Goal: Check status: Check status

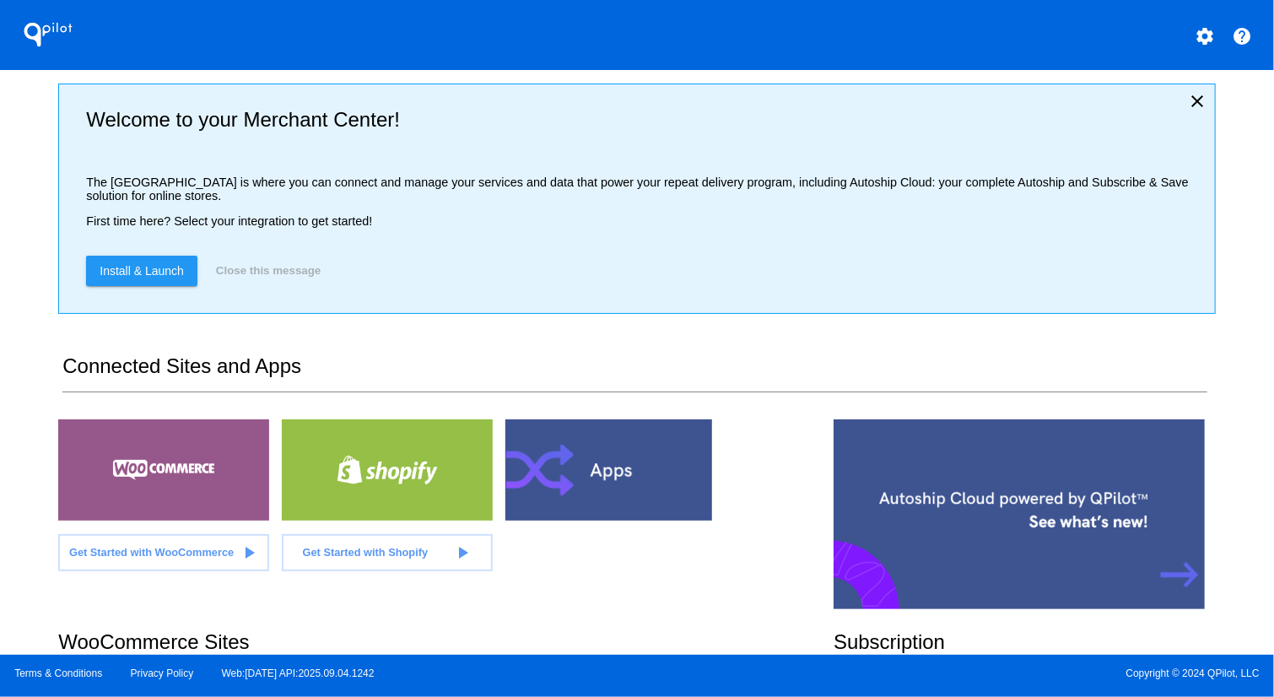
click at [1232, 174] on div "QPilot settings help Welcome to your Merchant Center! The [GEOGRAPHIC_DATA] is …" at bounding box center [637, 327] width 1274 height 655
click at [23, 209] on div "QPilot settings help Welcome to your Merchant Center! The [GEOGRAPHIC_DATA] is …" at bounding box center [637, 327] width 1274 height 655
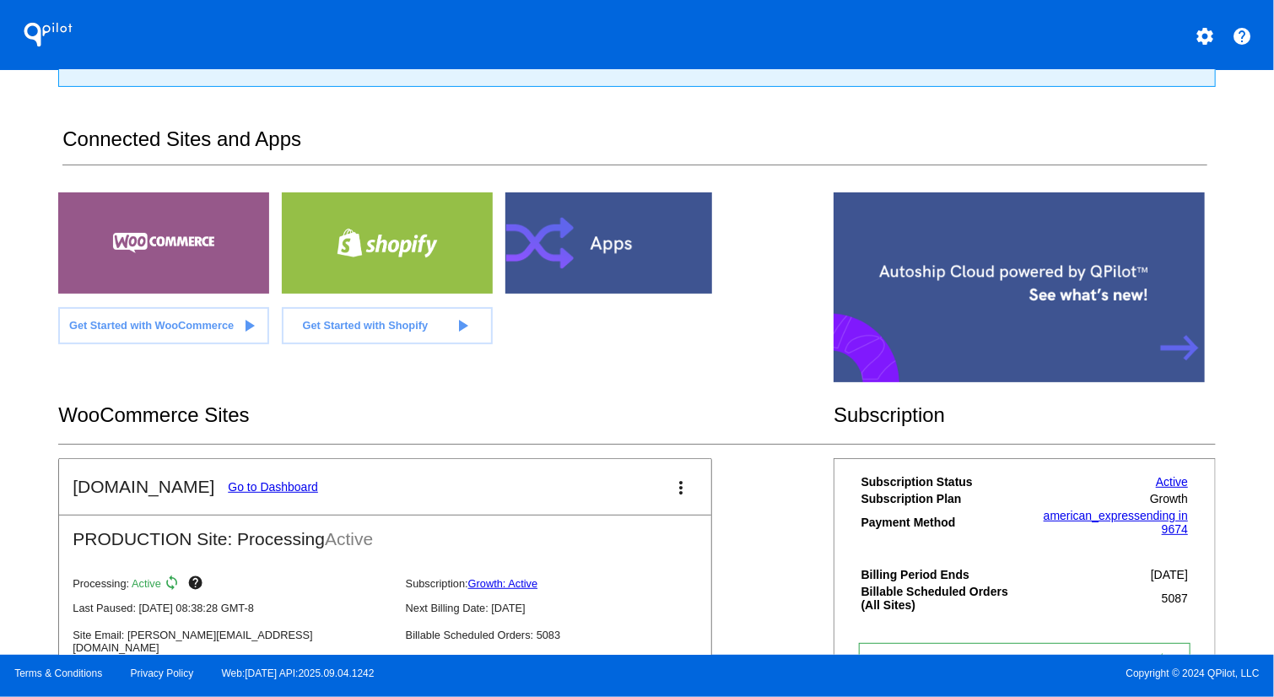
click at [278, 480] on link "Go to Dashboard" at bounding box center [273, 486] width 90 height 13
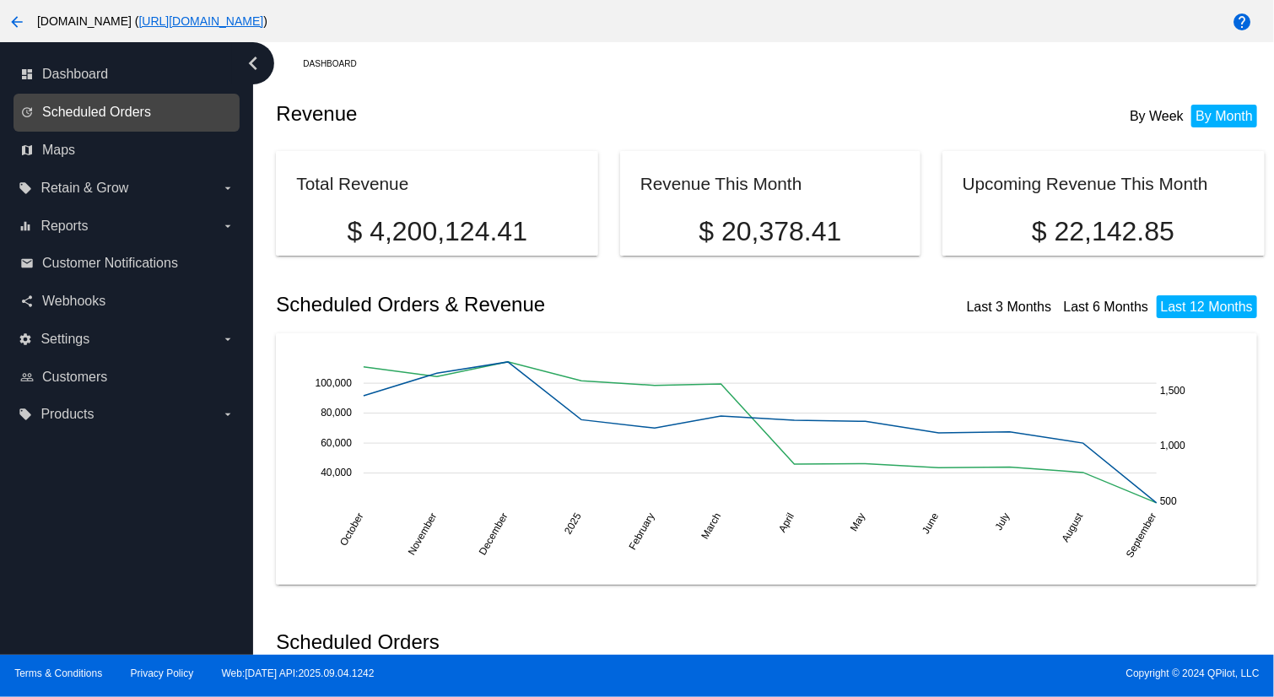
click at [132, 111] on span "Scheduled Orders" at bounding box center [96, 112] width 109 height 15
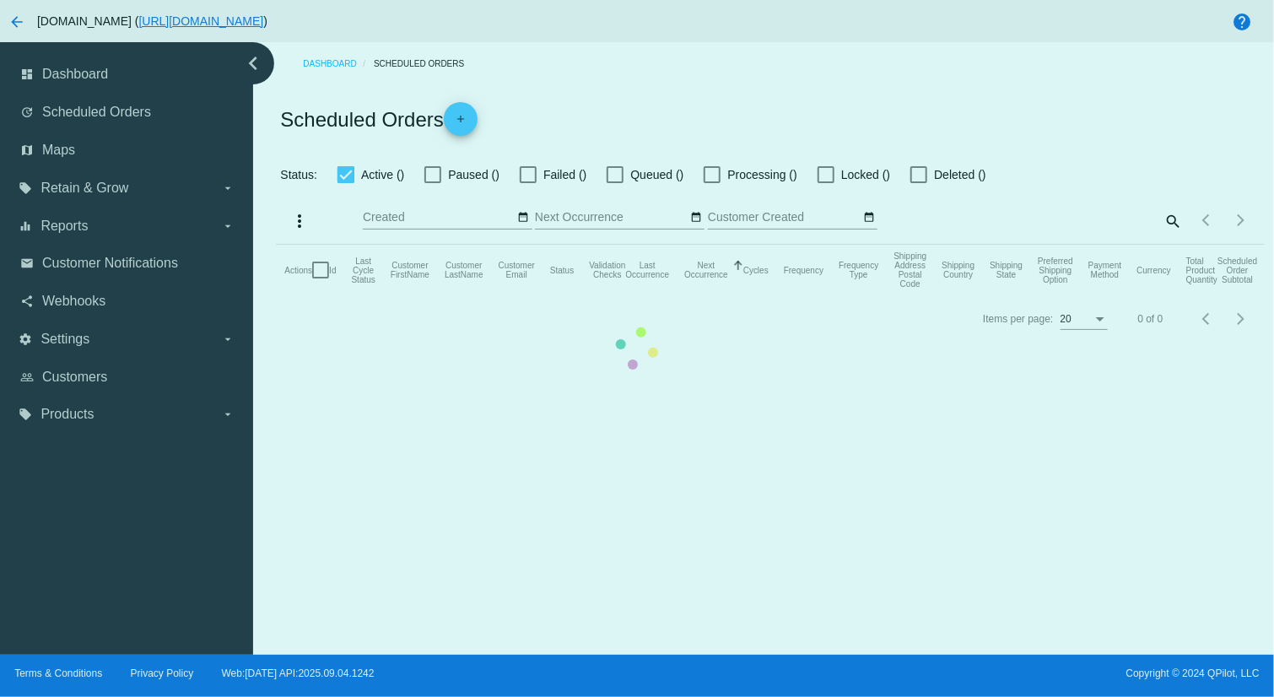
checkbox input "true"
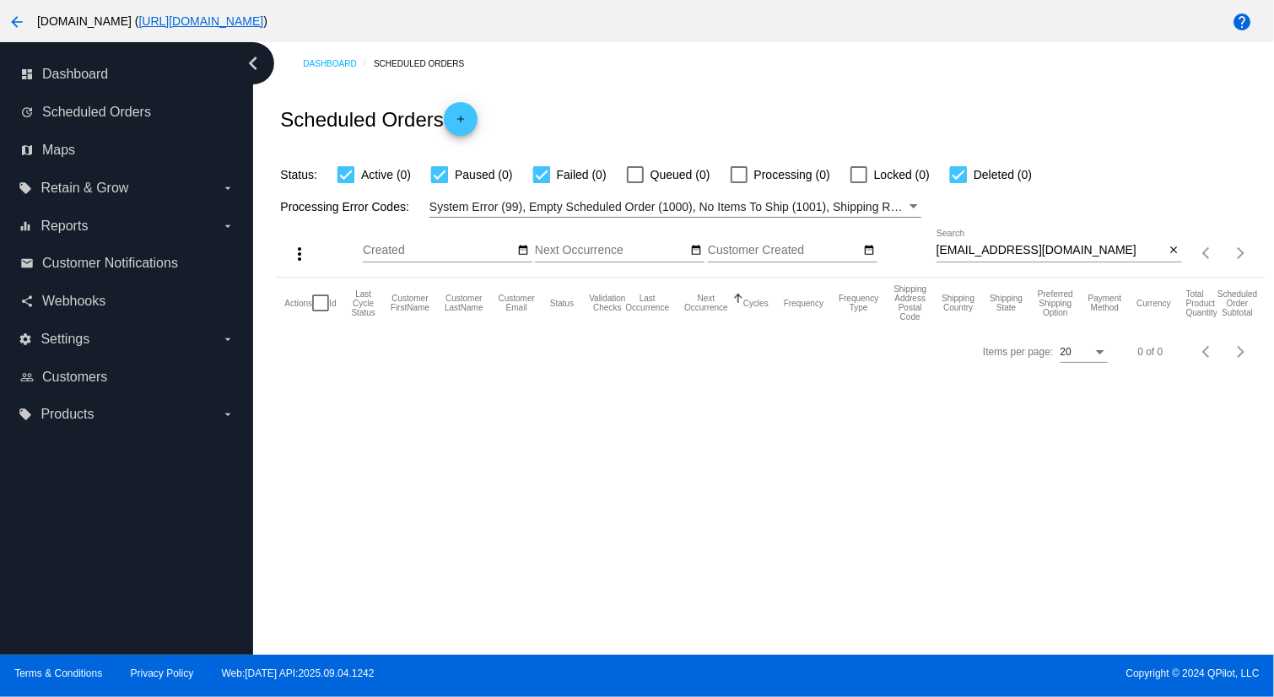
click at [1103, 256] on input "[EMAIL_ADDRESS][DOMAIN_NAME]" at bounding box center [1051, 250] width 229 height 13
paste input "[EMAIL_ADDRESS]"
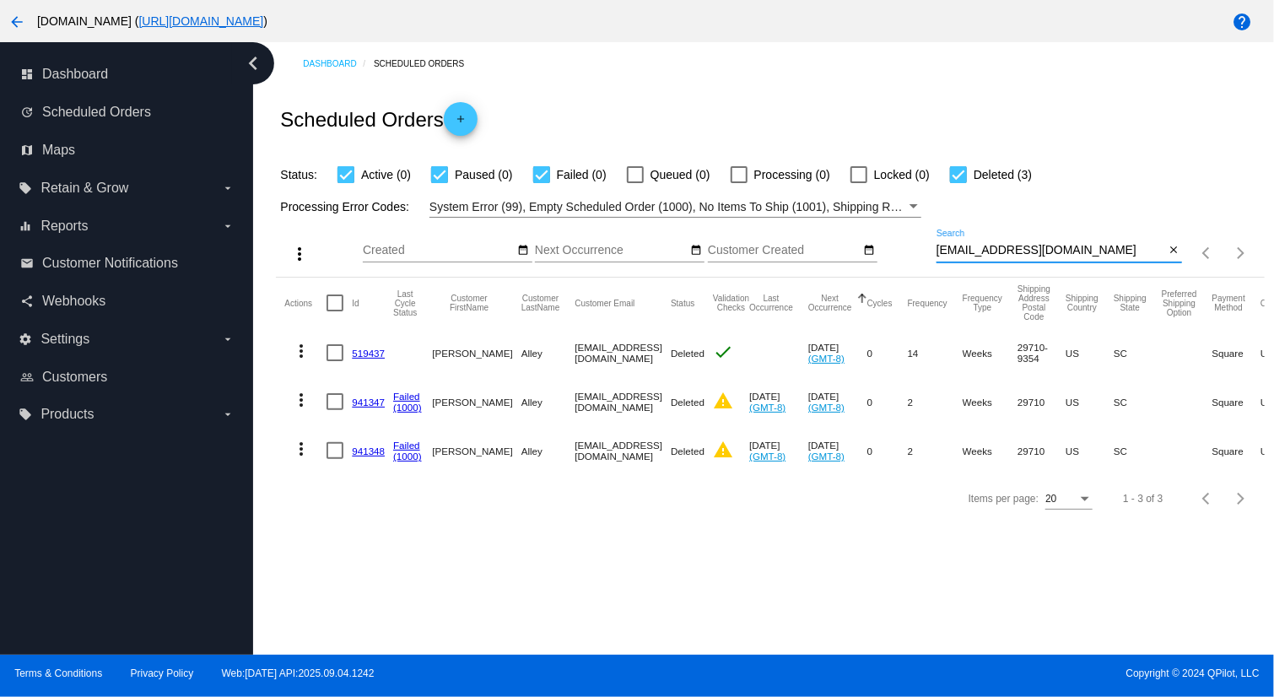
type input "[EMAIL_ADDRESS][DOMAIN_NAME]"
drag, startPoint x: 399, startPoint y: 354, endPoint x: 350, endPoint y: 351, distance: 49.0
click at [350, 351] on mat-row "more_vert 519437 [PERSON_NAME] [EMAIL_ADDRESS][DOMAIN_NAME] Deleted check [DATE…" at bounding box center [867, 352] width 1167 height 49
copy mat-row "519437"
drag, startPoint x: 347, startPoint y: 398, endPoint x: 385, endPoint y: 399, distance: 38.0
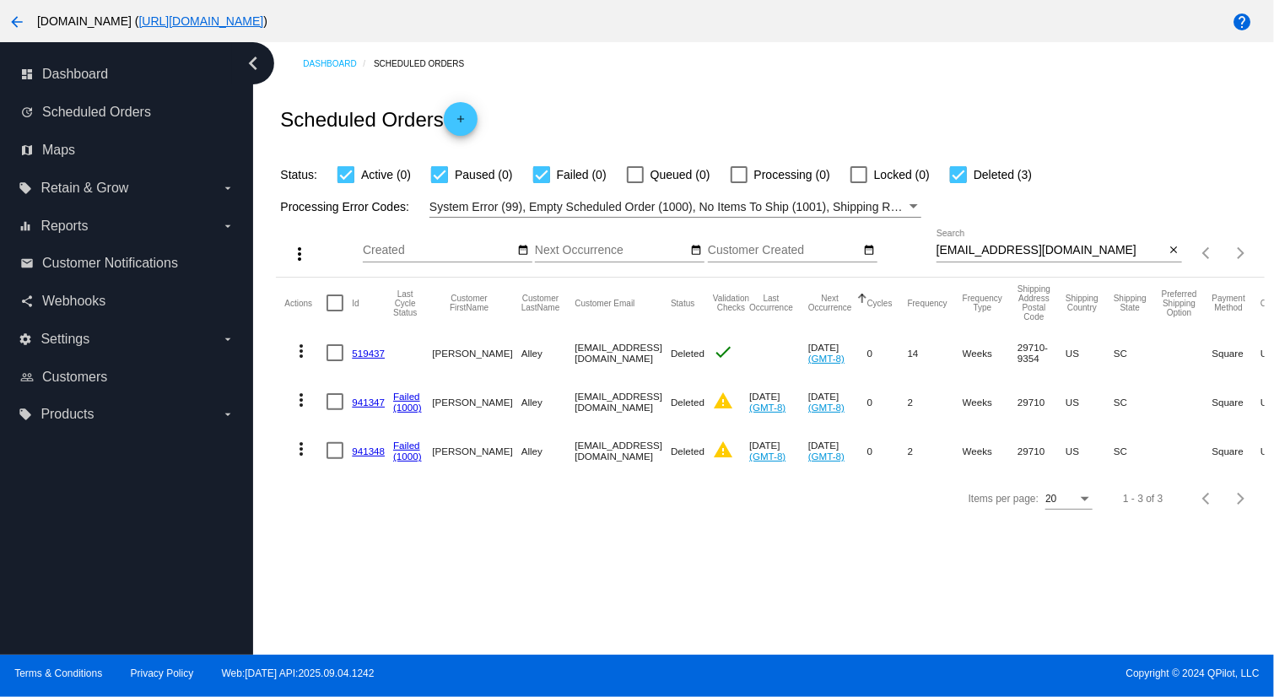
click at [385, 399] on mat-row "more_vert 941347 Failed (1000) [PERSON_NAME] [EMAIL_ADDRESS][DOMAIN_NAME] Delet…" at bounding box center [867, 401] width 1167 height 49
copy mat-row "941347"
drag, startPoint x: 395, startPoint y: 583, endPoint x: 379, endPoint y: 560, distance: 27.9
click at [395, 583] on div "Dashboard Scheduled Orders Scheduled Orders add Status: Active (0) Paused (0) F…" at bounding box center [763, 348] width 1021 height 613
copy mat-row "941348"
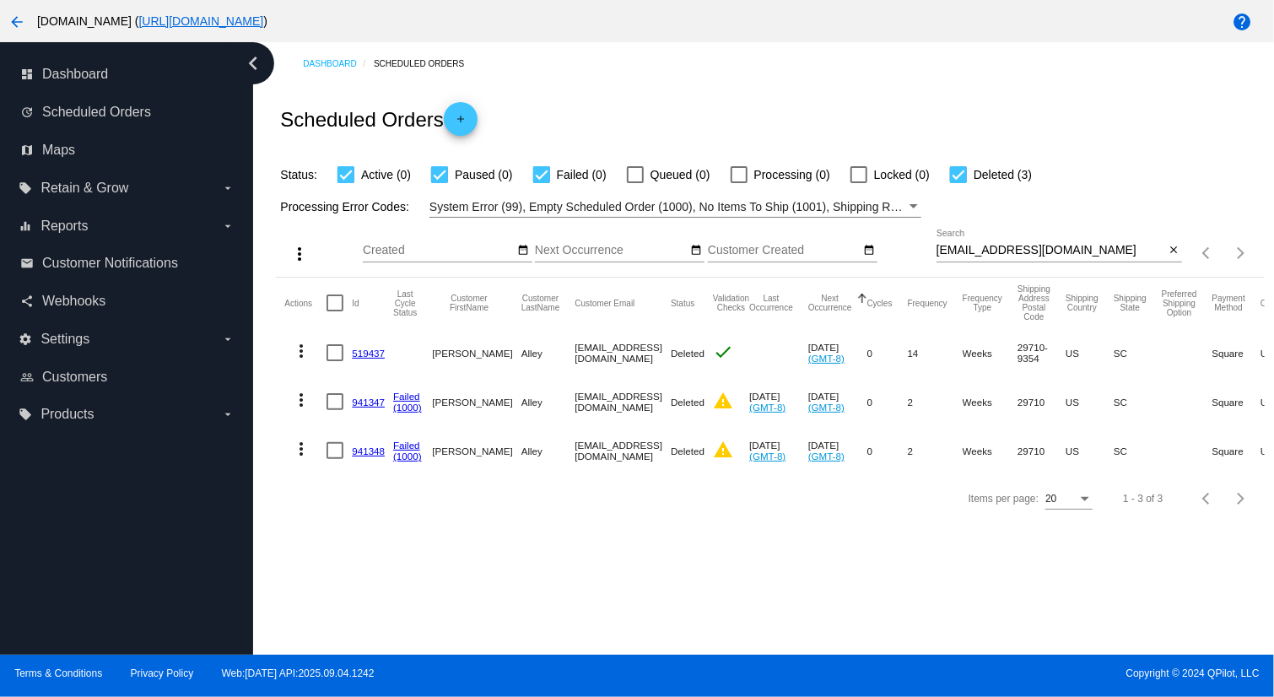
drag, startPoint x: 347, startPoint y: 451, endPoint x: 386, endPoint y: 446, distance: 39.0
click at [386, 446] on mat-row "more_vert 941348 Failed (1000) [PERSON_NAME] [EMAIL_ADDRESS][DOMAIN_NAME] Delet…" at bounding box center [867, 450] width 1167 height 49
click at [301, 398] on mat-icon "more_vert" at bounding box center [301, 400] width 20 height 20
click at [374, 440] on span "View Event Logs" at bounding box center [379, 440] width 88 height 13
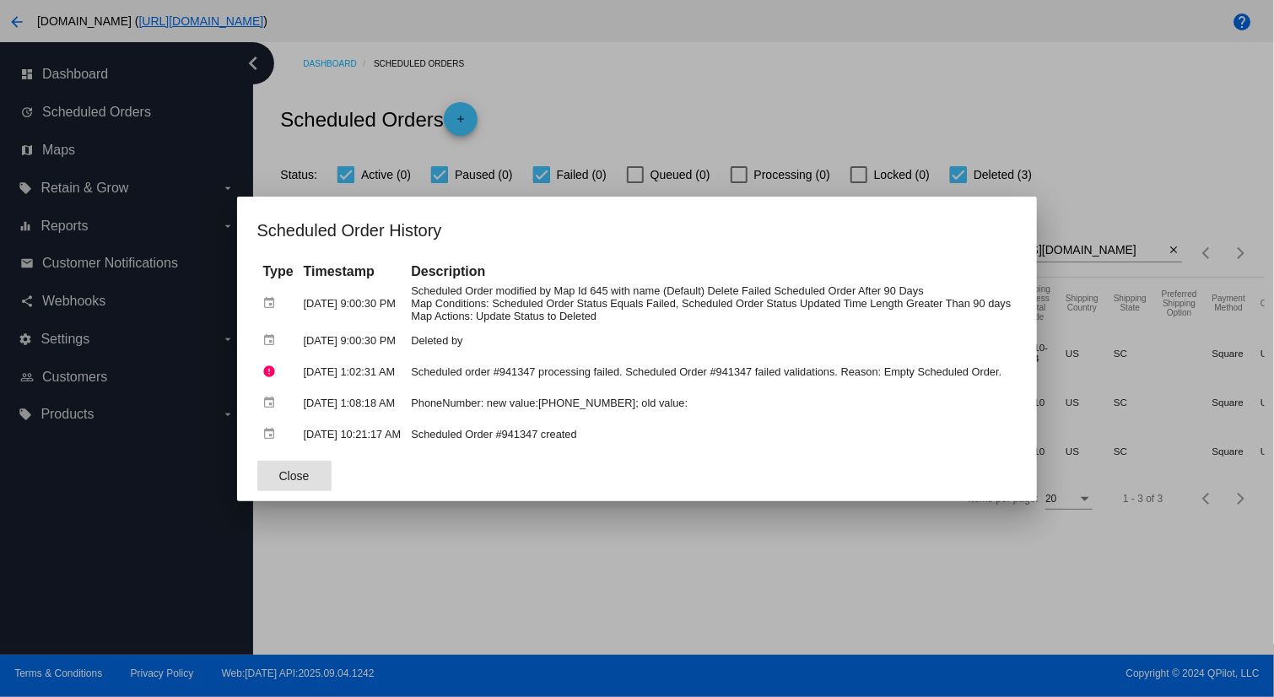
click at [257, 475] on button "Close" at bounding box center [294, 476] width 74 height 30
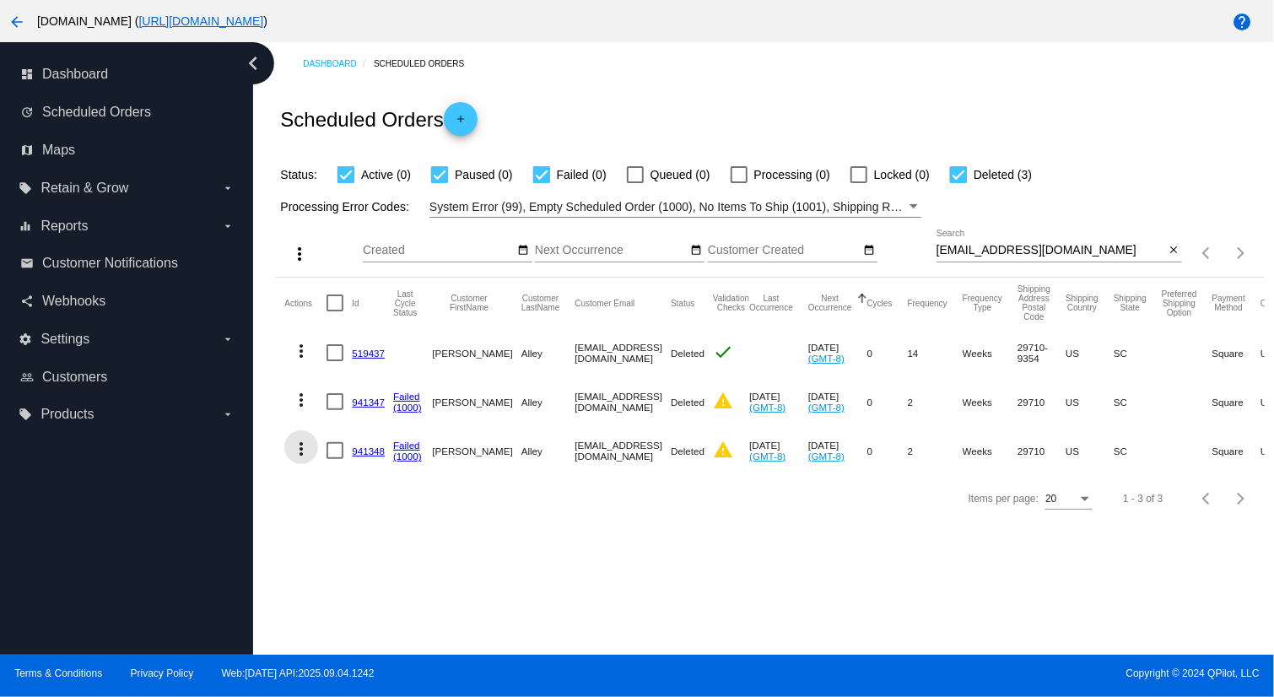
click at [304, 452] on mat-icon "more_vert" at bounding box center [301, 449] width 20 height 20
click at [346, 488] on span "View Event Logs" at bounding box center [379, 489] width 88 height 13
